Goal: Task Accomplishment & Management: Manage account settings

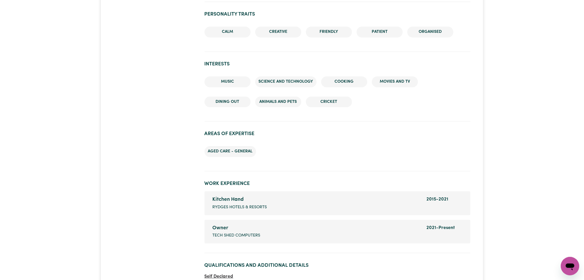
scroll to position [384, 0]
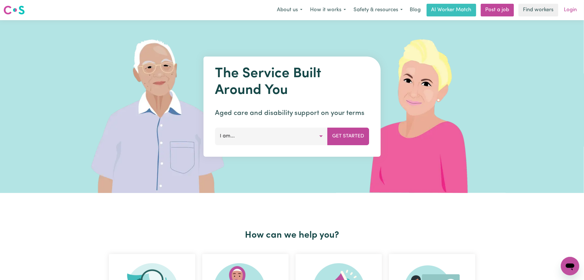
click at [567, 14] on link "Login" at bounding box center [570, 10] width 20 height 13
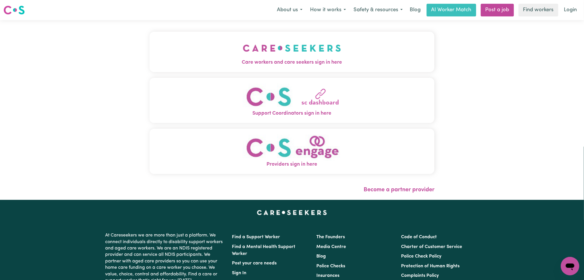
drag, startPoint x: 280, startPoint y: 61, endPoint x: 276, endPoint y: 60, distance: 3.9
click at [280, 61] on span "Care workers and care seekers sign in here" at bounding box center [291, 62] width 285 height 7
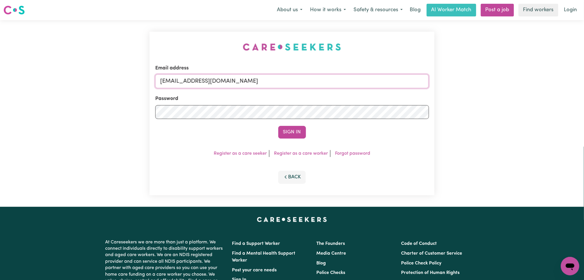
click at [199, 78] on input "onboardingcs@careseekers.com.au" at bounding box center [292, 81] width 274 height 14
drag, startPoint x: 188, startPoint y: 81, endPoint x: 351, endPoint y: 81, distance: 162.4
click at [351, 81] on input "Superuser~jakedworkin@hotmail.com" at bounding box center [292, 81] width 274 height 14
type input "Superuser~james.moderncare@gmail.com"
click at [293, 133] on button "Sign In" at bounding box center [292, 132] width 28 height 13
